Goal: Task Accomplishment & Management: Use online tool/utility

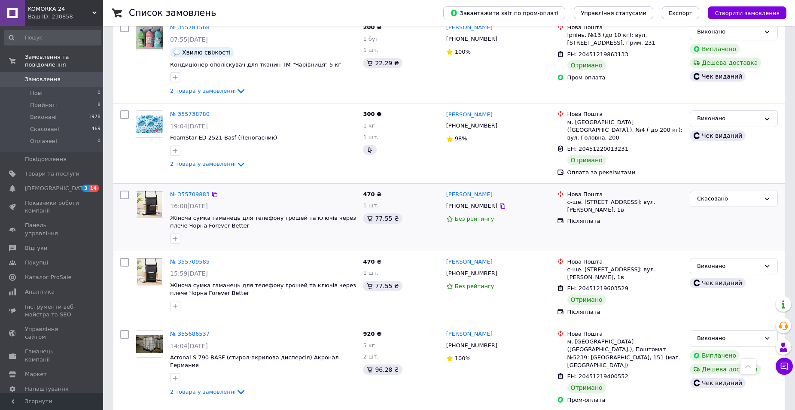
scroll to position [1461, 0]
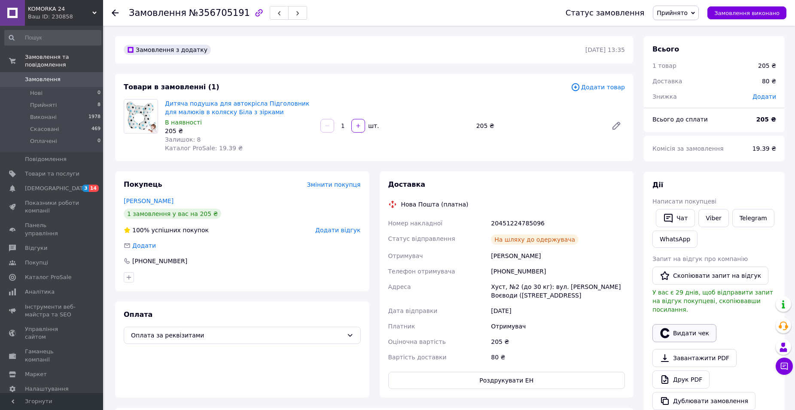
click at [687, 324] on button "Видати чек" at bounding box center [685, 333] width 64 height 18
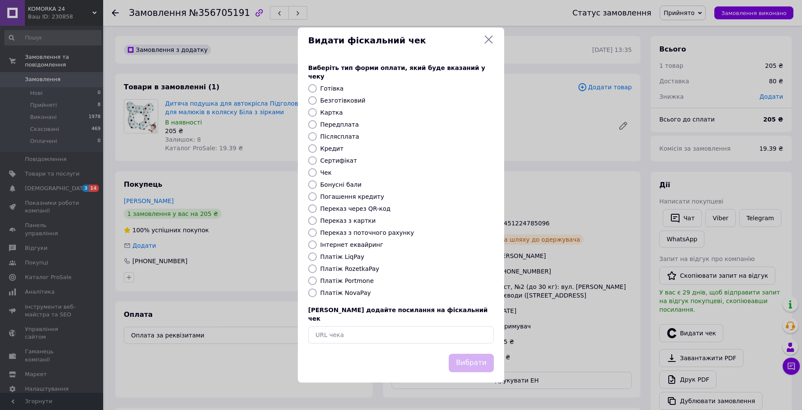
click at [334, 125] on label "Передплата" at bounding box center [339, 124] width 39 height 7
click at [317, 125] on input "Передплата" at bounding box center [312, 124] width 9 height 9
radio input "true"
click at [345, 244] on label "Інтернет еквайринг" at bounding box center [351, 244] width 63 height 7
click at [317, 244] on input "Інтернет еквайринг" at bounding box center [312, 245] width 9 height 9
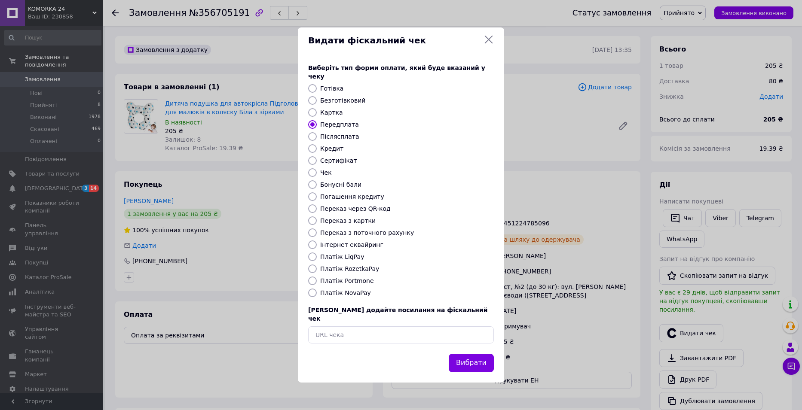
radio input "true"
click at [470, 359] on button "Вибрати" at bounding box center [471, 363] width 45 height 18
